Goal: Transaction & Acquisition: Purchase product/service

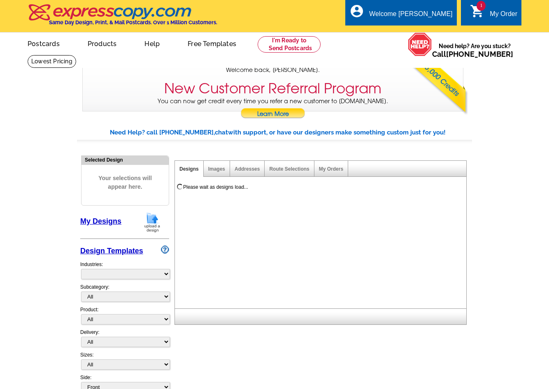
select select "785"
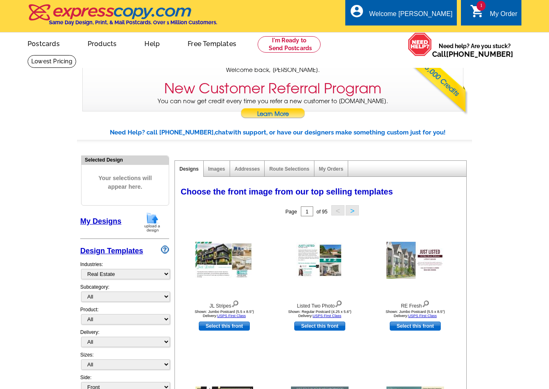
click at [474, 15] on icon "shopping_cart" at bounding box center [477, 11] width 15 height 15
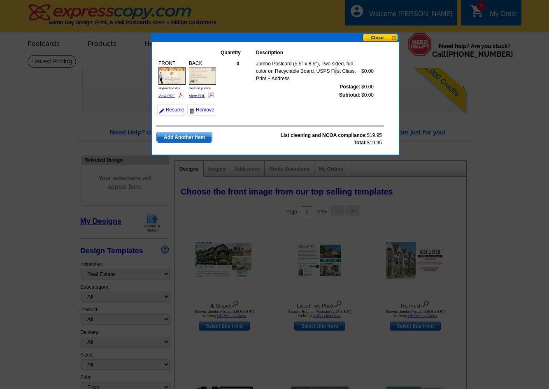
click at [344, 67] on td "Jumbo Postcard (5.5" x 8.5"), Two sided, full color on Recyclable Board, USPS F…" at bounding box center [307, 71] width 105 height 23
click at [379, 40] on button at bounding box center [380, 38] width 36 height 8
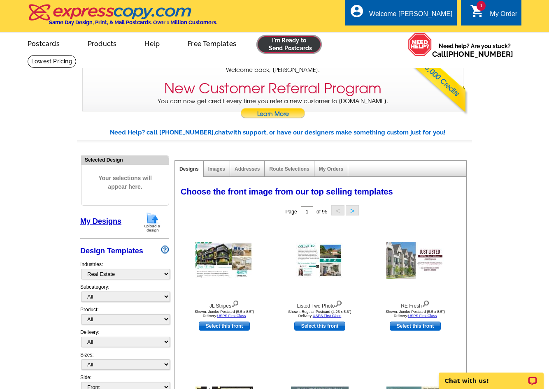
click at [273, 44] on link at bounding box center [289, 44] width 63 height 16
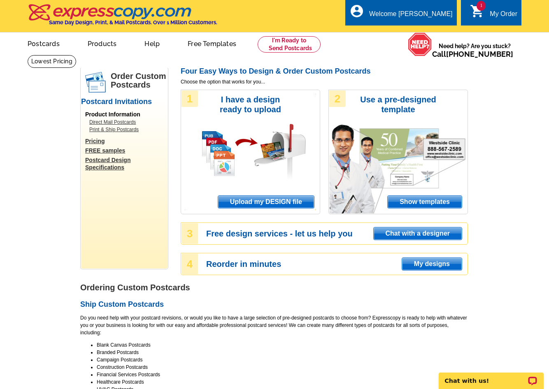
click at [432, 263] on span "My designs" at bounding box center [432, 264] width 60 height 12
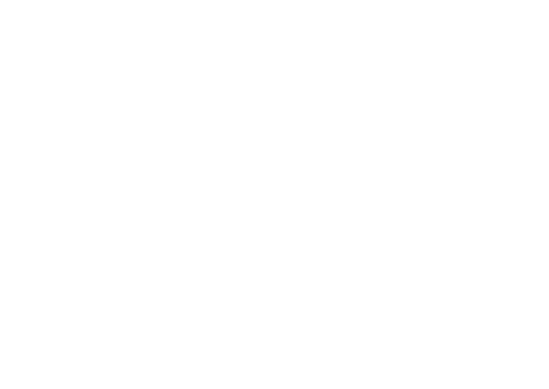
select select "785"
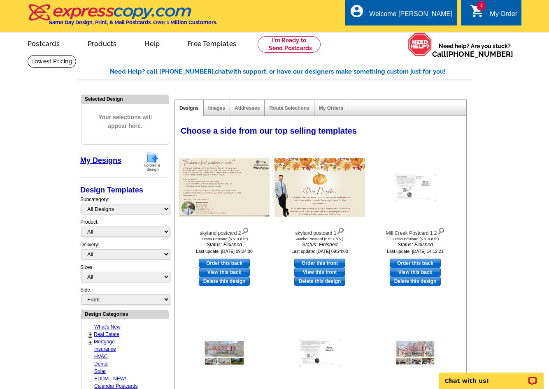
click at [482, 10] on span "1" at bounding box center [480, 6] width 9 height 10
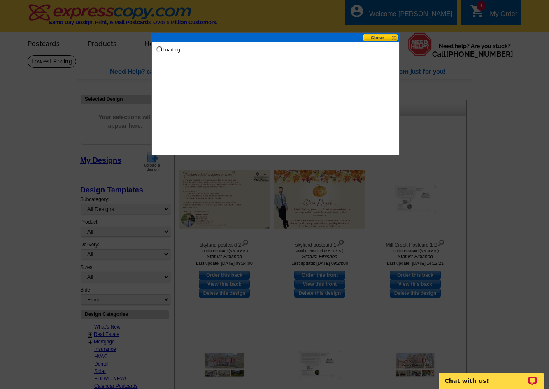
click at [380, 37] on button at bounding box center [380, 38] width 36 height 8
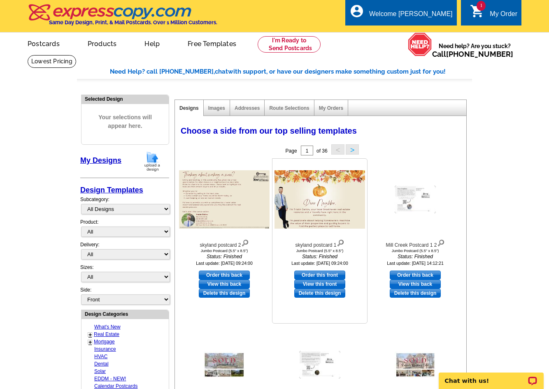
click at [331, 273] on link "Order this front" at bounding box center [319, 275] width 51 height 9
select select "2"
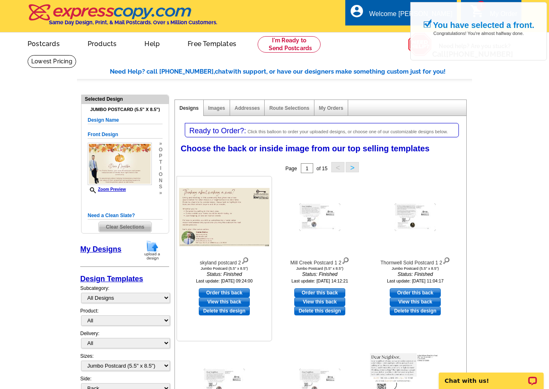
click at [228, 288] on div "skyland postcard 2 Jumbo Postcard (5.5" x 8.5") Status: Finished Last update: 2…" at bounding box center [223, 258] width 95 height 165
drag, startPoint x: 228, startPoint y: 292, endPoint x: 231, endPoint y: 287, distance: 5.9
click at [228, 290] on link "Order this back" at bounding box center [224, 292] width 51 height 9
select select "front"
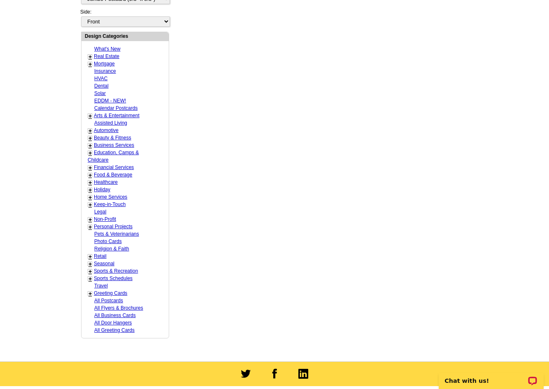
scroll to position [458, 0]
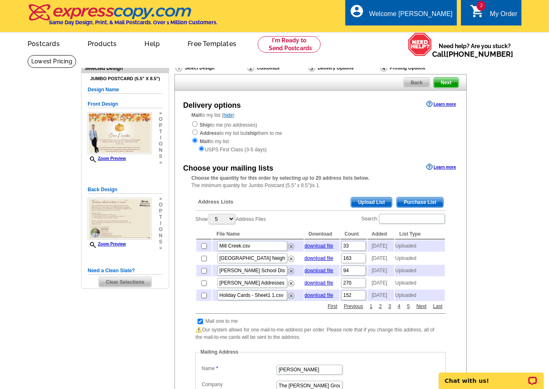
click at [370, 200] on span "Upload List" at bounding box center [371, 202] width 41 height 10
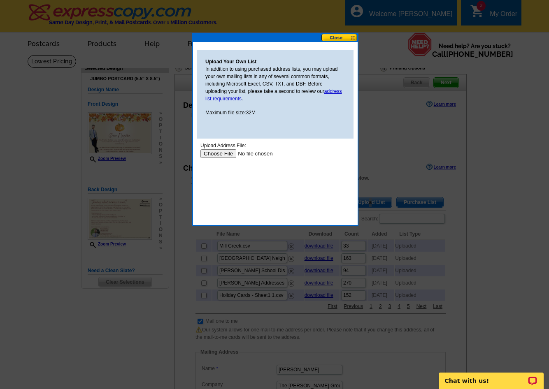
click at [219, 152] on input "file" at bounding box center [252, 153] width 104 height 9
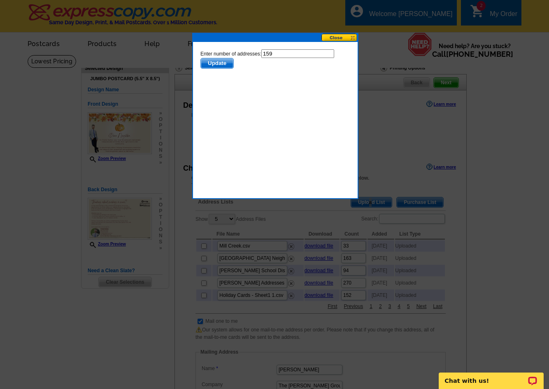
click at [212, 65] on span "Update" at bounding box center [217, 63] width 33 height 10
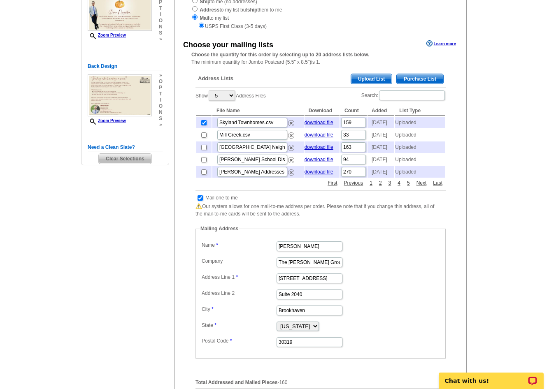
scroll to position [165, 0]
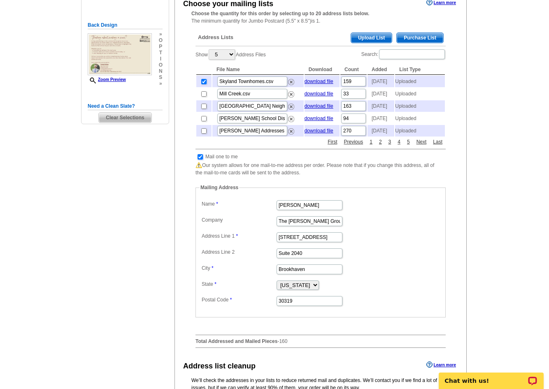
click at [198, 160] on input "checkbox" at bounding box center [199, 156] width 5 height 5
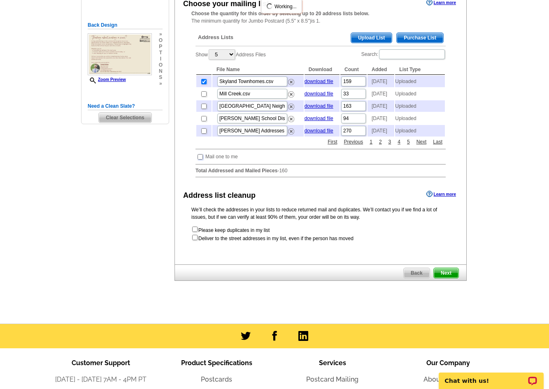
click at [199, 160] on input "checkbox" at bounding box center [199, 156] width 5 height 5
checkbox input "true"
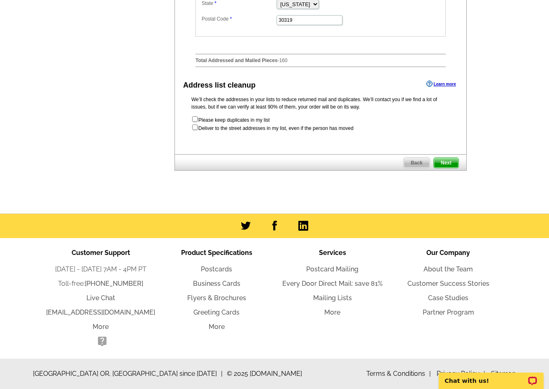
scroll to position [453, 0]
click at [194, 130] on input "checkbox" at bounding box center [194, 127] width 5 height 5
checkbox input "true"
radio input "true"
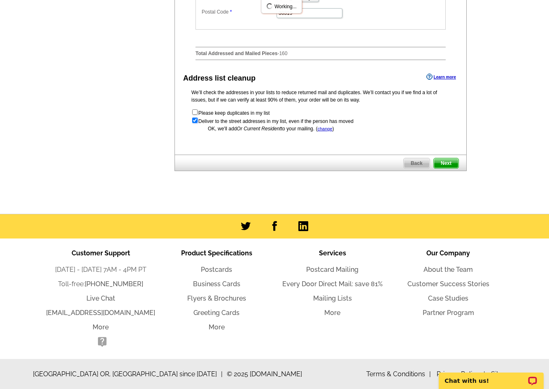
scroll to position [0, 0]
click at [449, 168] on span "Next" at bounding box center [446, 163] width 25 height 10
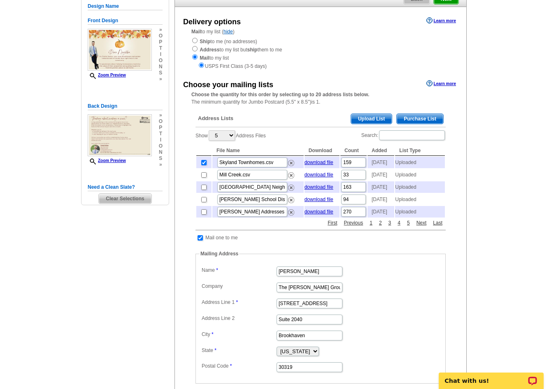
scroll to position [82, 0]
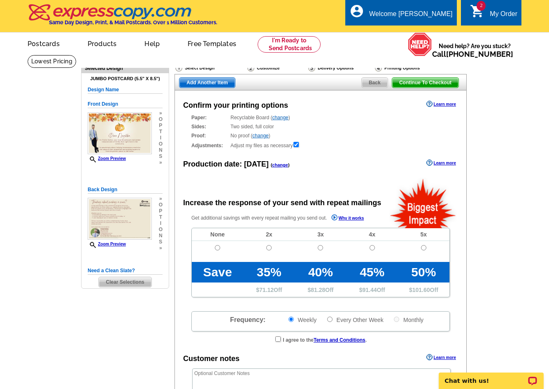
radio input "false"
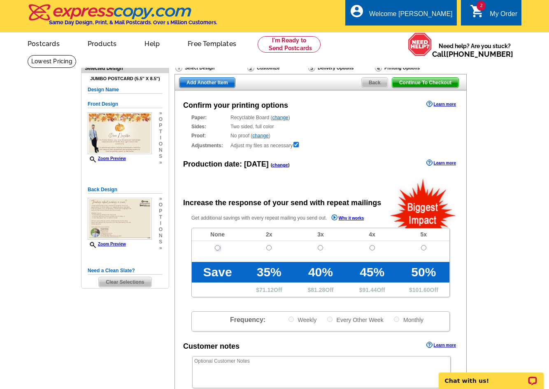
click at [218, 247] on input "radio" at bounding box center [217, 247] width 5 height 5
radio input "true"
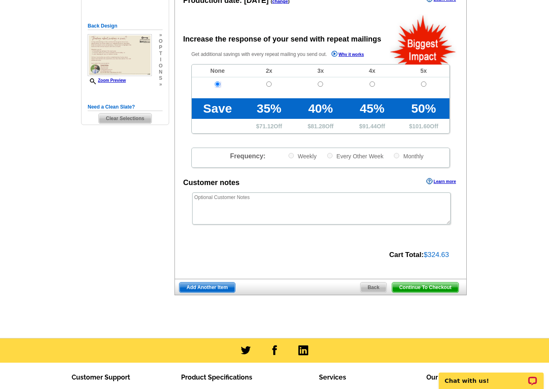
scroll to position [165, 0]
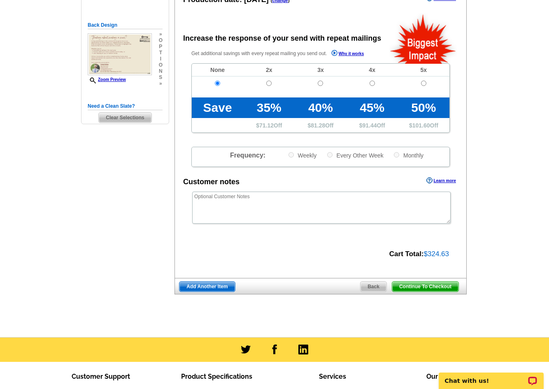
click at [428, 288] on span "Continue To Checkout" at bounding box center [425, 287] width 66 height 10
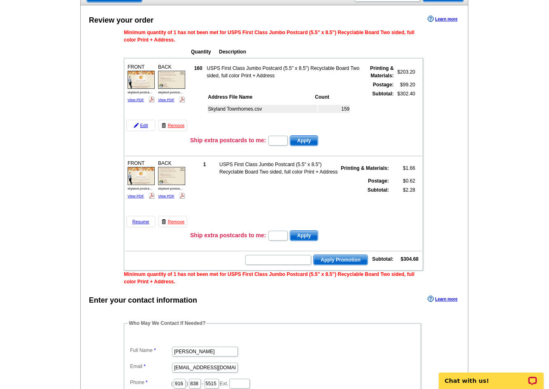
scroll to position [165, 0]
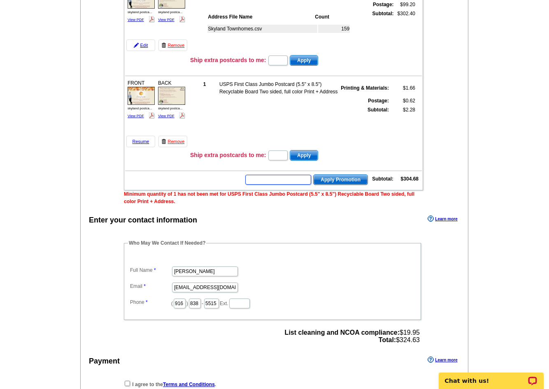
click at [275, 183] on input "text" at bounding box center [278, 180] width 66 height 10
click at [279, 180] on input "text" at bounding box center [278, 180] width 66 height 10
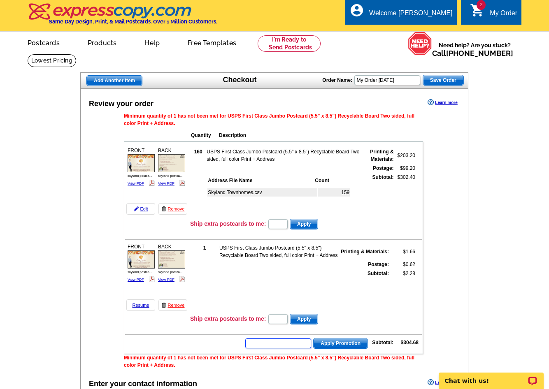
scroll to position [41, 0]
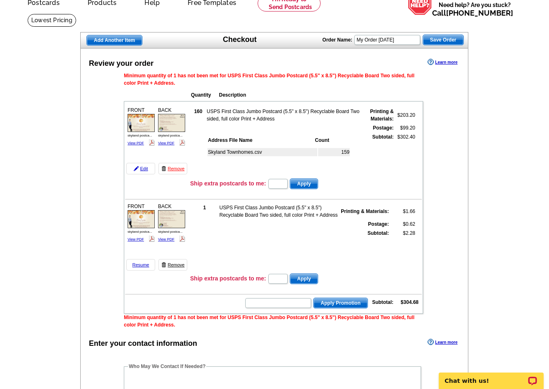
click at [173, 264] on link "Remove" at bounding box center [172, 265] width 29 height 12
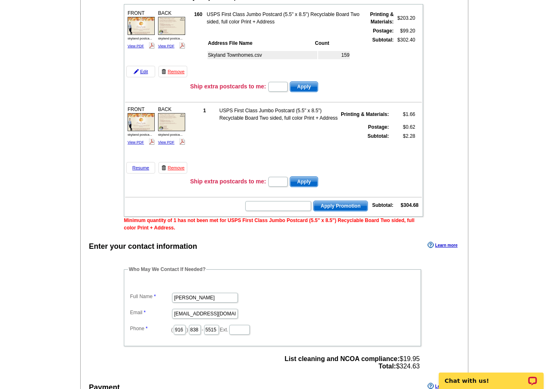
scroll to position [123, 0]
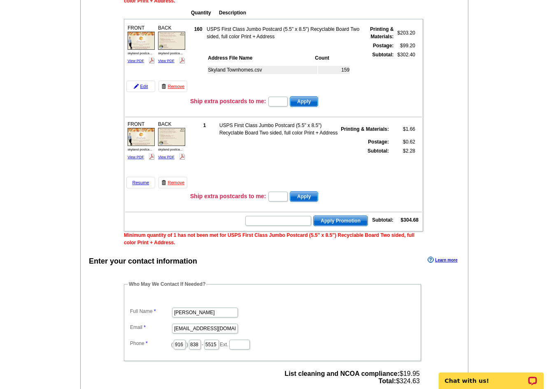
drag, startPoint x: 174, startPoint y: 183, endPoint x: 309, endPoint y: 35, distance: 200.1
click at [174, 183] on link "Remove" at bounding box center [172, 183] width 29 height 12
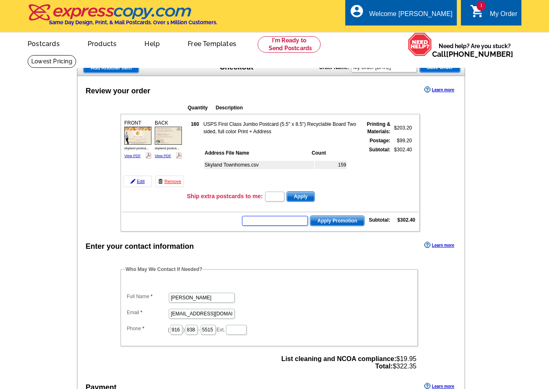
click at [275, 224] on input "text" at bounding box center [275, 221] width 66 height 10
click at [286, 223] on input "text" at bounding box center [275, 221] width 66 height 10
click at [279, 223] on input "text" at bounding box center [275, 221] width 66 height 10
click at [267, 221] on input "text" at bounding box center [275, 221] width 66 height 10
paste input "HURRY40"
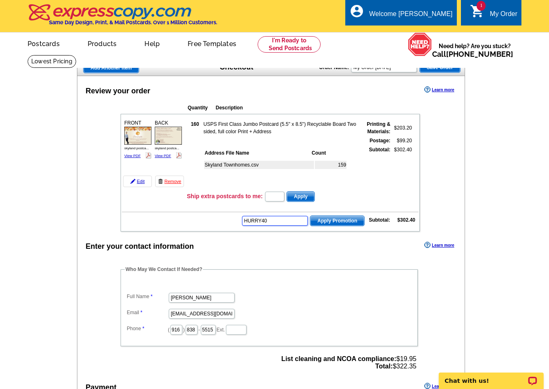
type input "HURRY40"
click at [335, 221] on span "Apply Promotion" at bounding box center [337, 221] width 54 height 10
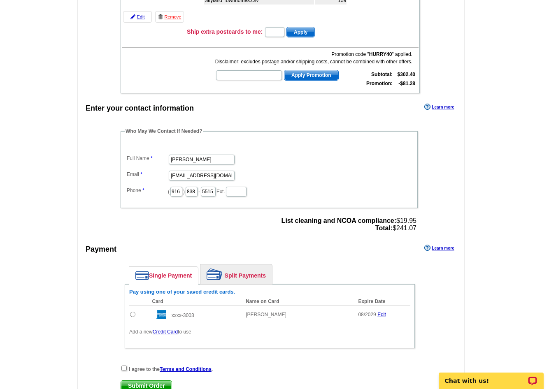
scroll to position [288, 0]
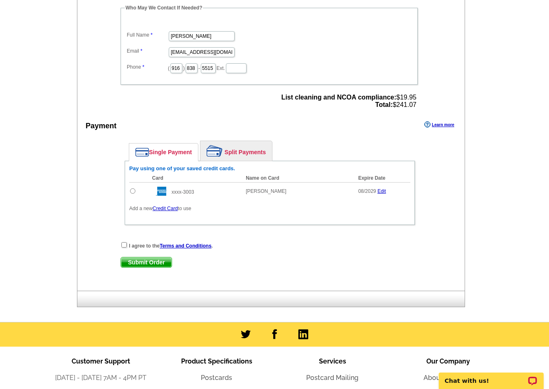
click at [134, 192] on input "radio" at bounding box center [132, 190] width 5 height 5
radio input "true"
click at [125, 246] on input "checkbox" at bounding box center [123, 244] width 5 height 5
checkbox input "true"
click at [162, 259] on span "Submit Order" at bounding box center [146, 263] width 51 height 10
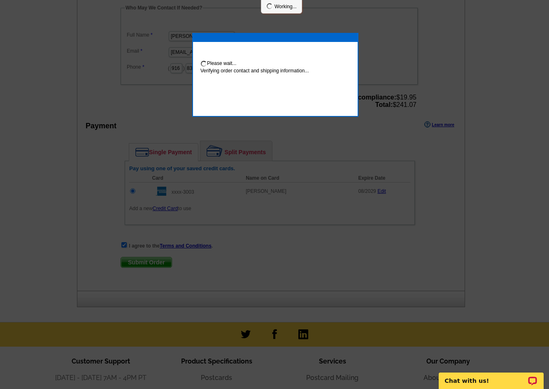
scroll to position [285, 0]
